Goal: Task Accomplishment & Management: Complete application form

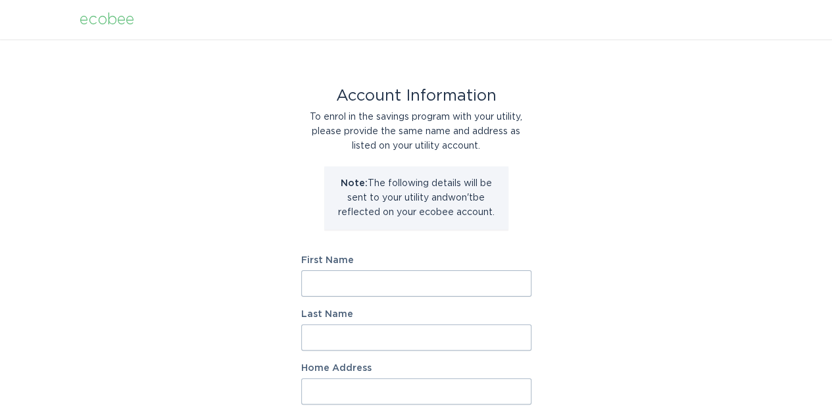
click at [428, 288] on input "First Name" at bounding box center [416, 283] width 230 height 26
type input "[PERSON_NAME]"
type input "[STREET_ADDRESS]"
select select "US"
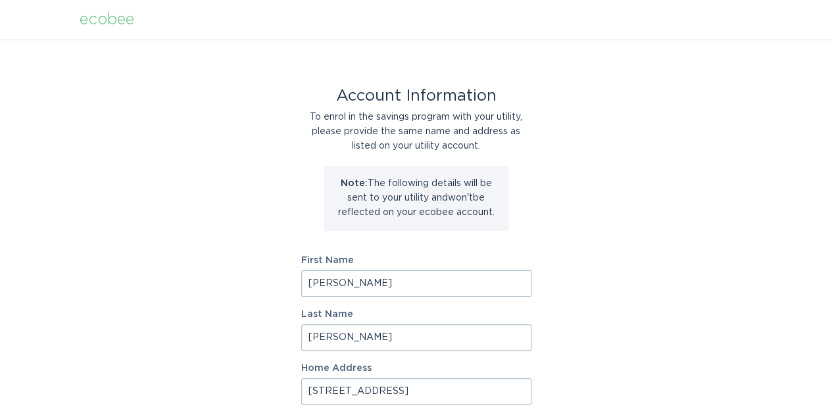
type input "PHOENIX"
type input "85050"
select select "AZ"
click at [353, 338] on input "Watkins" at bounding box center [416, 337] width 230 height 26
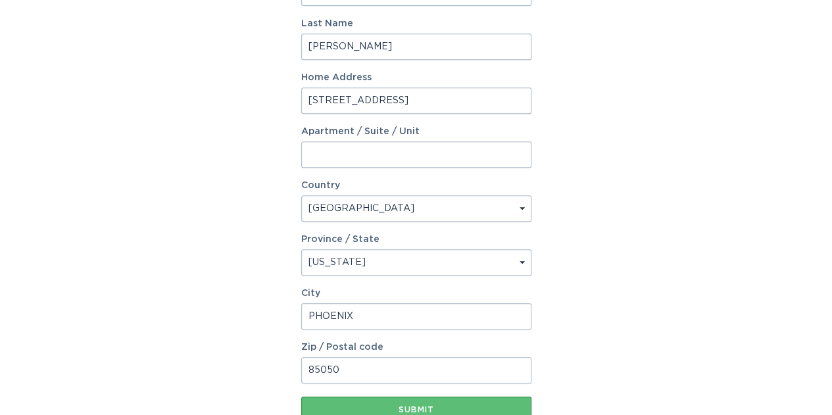
scroll to position [329, 0]
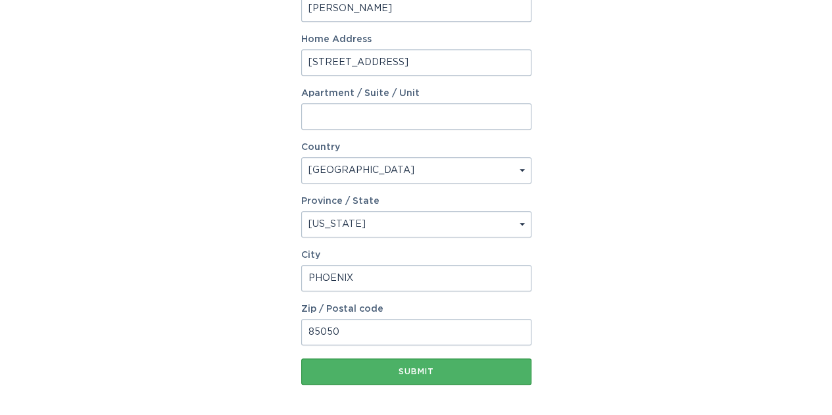
type input "Watkins Pierzchala"
click at [446, 376] on button "Submit" at bounding box center [416, 372] width 230 height 26
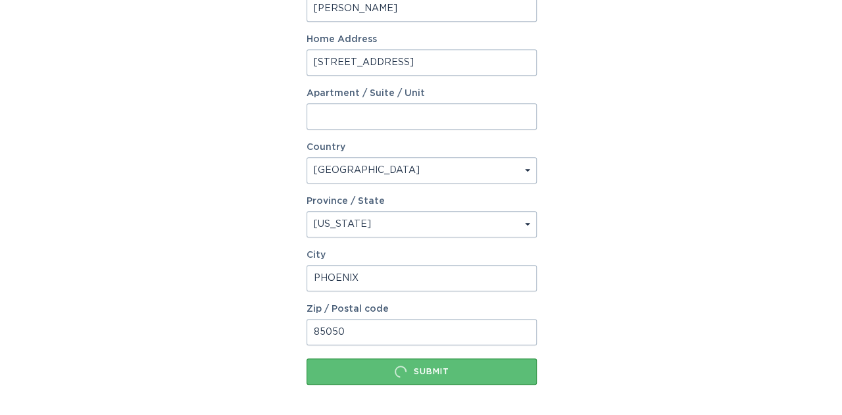
scroll to position [0, 0]
